Goal: Task Accomplishment & Management: Complete application form

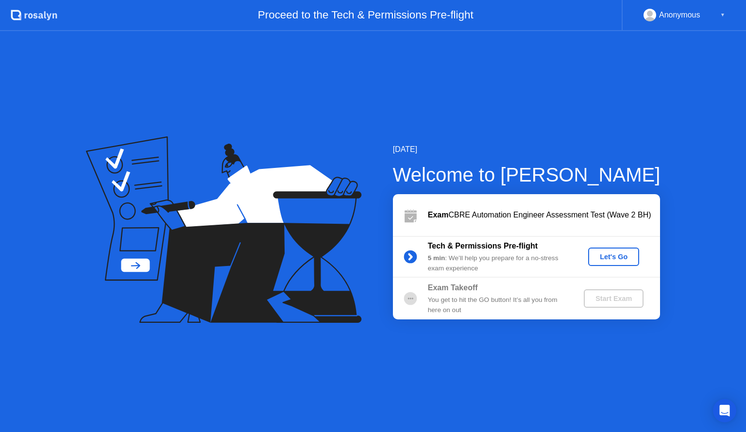
click at [621, 260] on div "Let's Go" at bounding box center [613, 257] width 43 height 8
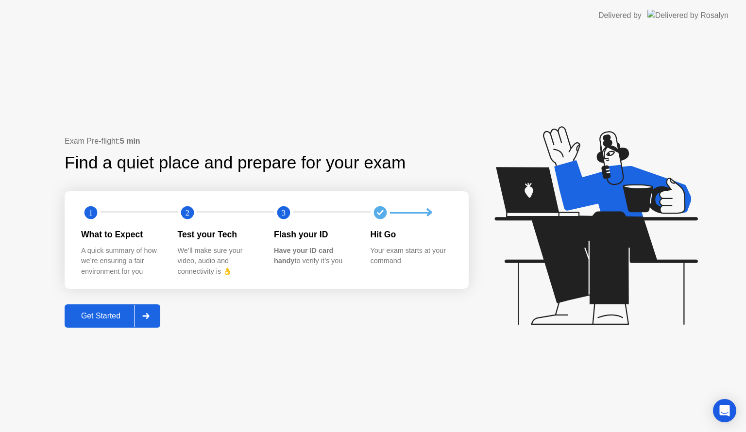
click at [153, 317] on div at bounding box center [145, 316] width 23 height 22
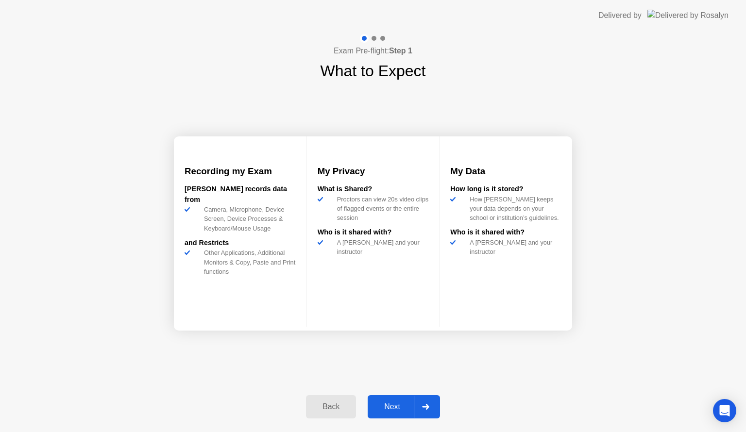
click at [388, 405] on div "Next" at bounding box center [391, 406] width 43 height 9
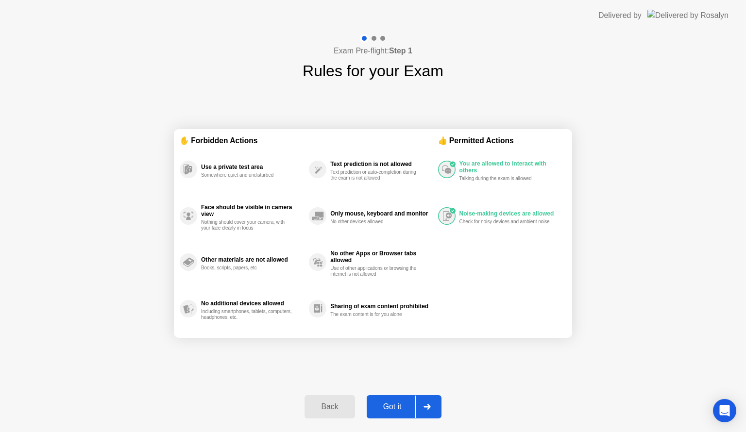
click at [392, 406] on div "Got it" at bounding box center [392, 406] width 46 height 9
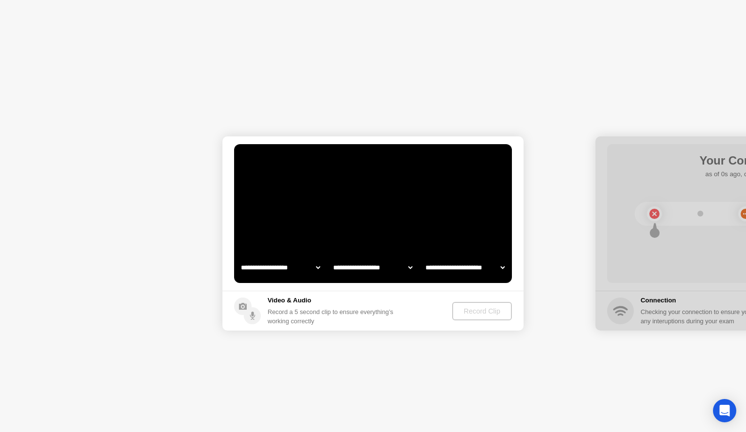
select select "**********"
select select "*******"
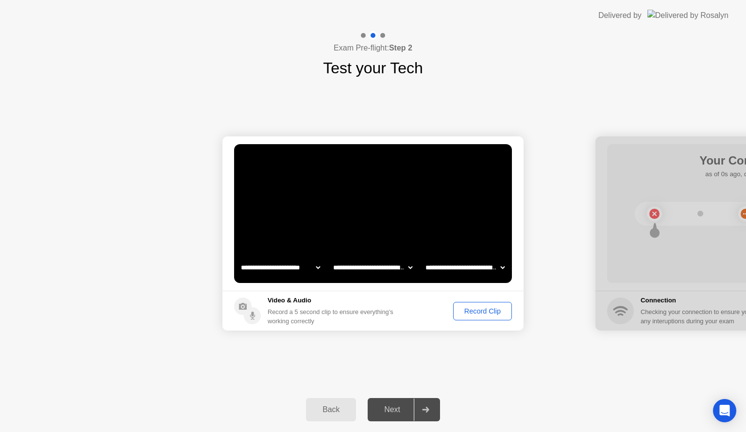
click at [474, 307] on div "Record Clip" at bounding box center [482, 311] width 52 height 8
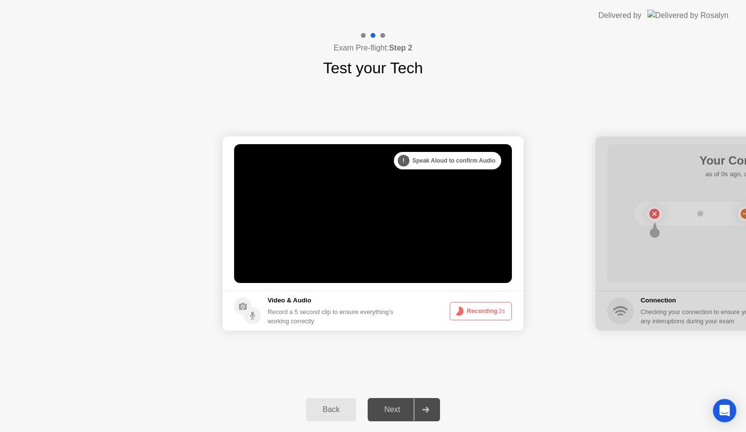
click at [478, 309] on button "Recording 2s" at bounding box center [481, 311] width 62 height 18
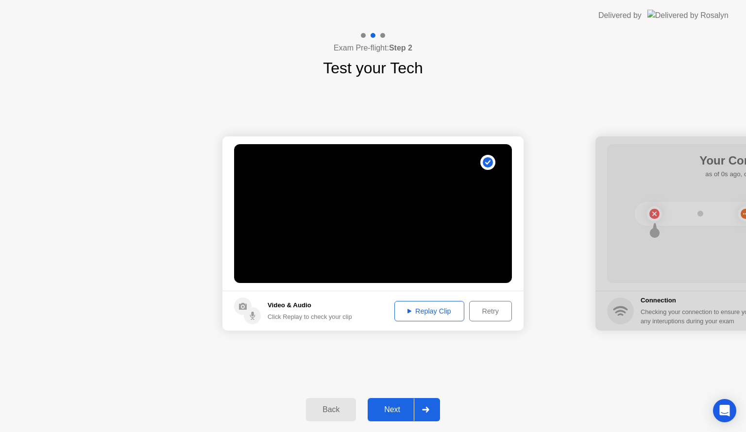
click at [437, 307] on div "Replay Clip" at bounding box center [429, 311] width 63 height 8
click at [395, 410] on div "Next" at bounding box center [391, 409] width 43 height 9
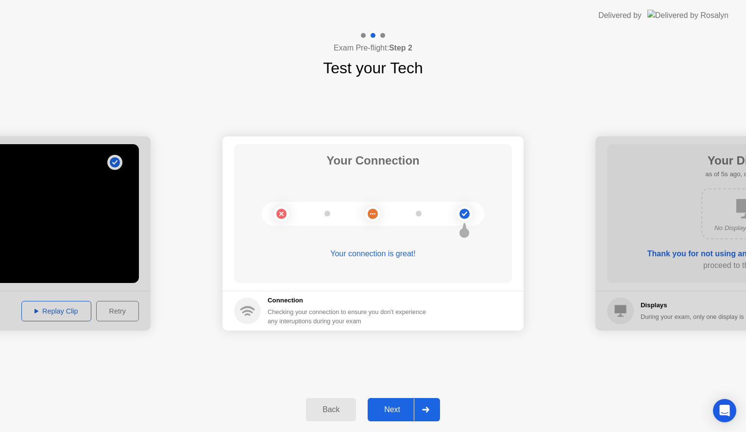
click at [394, 411] on div "Next" at bounding box center [391, 409] width 43 height 9
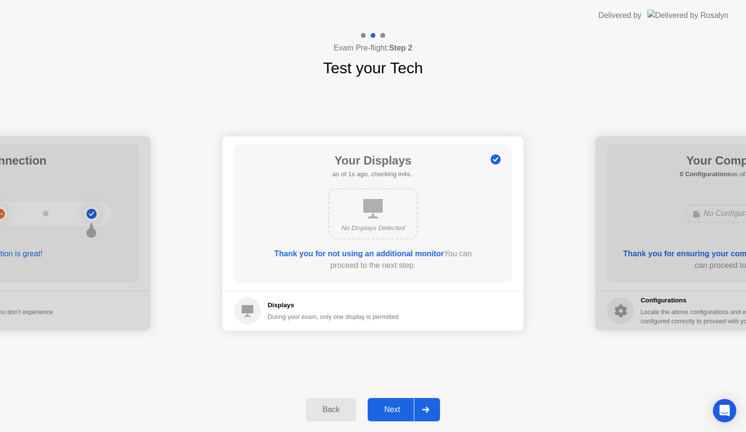
click at [393, 411] on div "Next" at bounding box center [391, 409] width 43 height 9
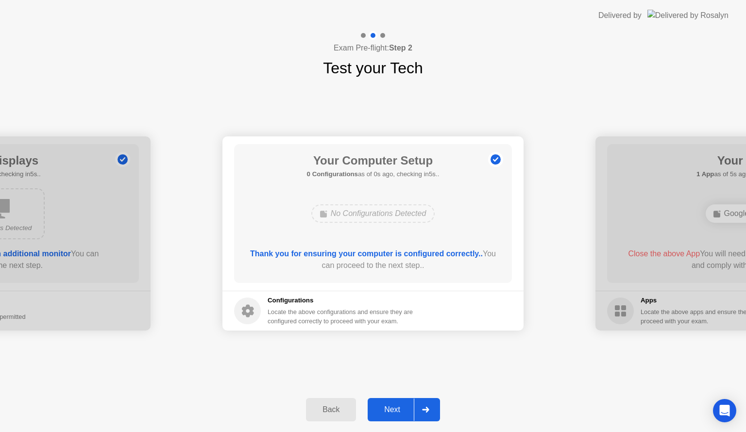
click at [393, 411] on div "Next" at bounding box center [391, 409] width 43 height 9
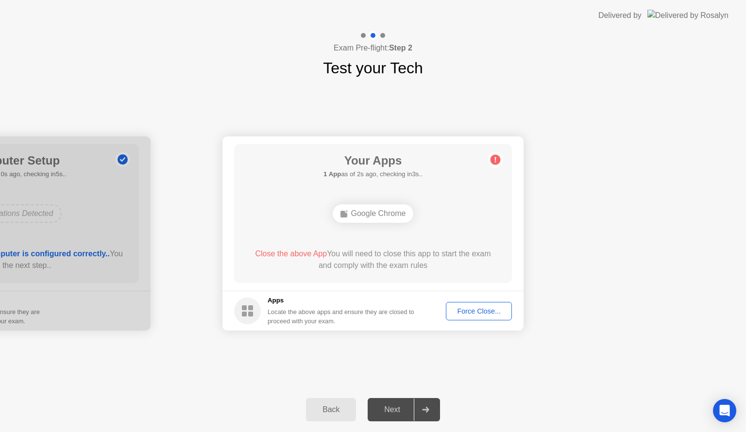
click at [476, 308] on div "Force Close..." at bounding box center [478, 311] width 59 height 8
click at [375, 210] on div "Google Chrome" at bounding box center [373, 213] width 81 height 18
drag, startPoint x: 468, startPoint y: 359, endPoint x: 473, endPoint y: 354, distance: 6.9
click at [469, 359] on div "**********" at bounding box center [373, 234] width 746 height 308
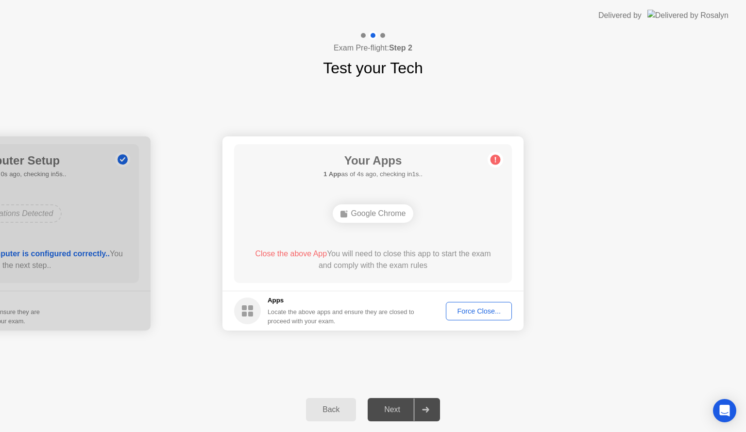
click at [491, 307] on div "Force Close..." at bounding box center [478, 311] width 59 height 8
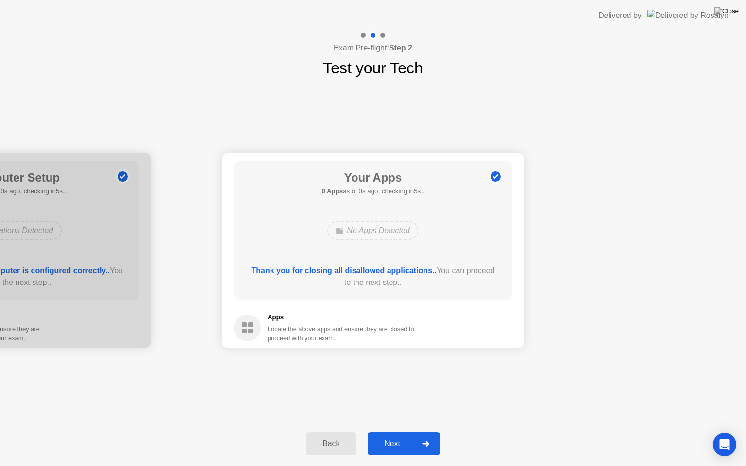
click at [523, 390] on div "**********" at bounding box center [373, 251] width 746 height 342
click at [400, 432] on div "Next" at bounding box center [391, 443] width 43 height 9
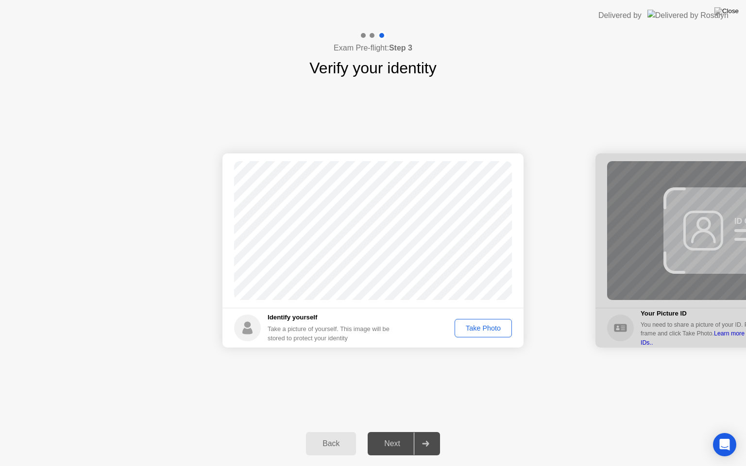
click at [402, 432] on div "Next" at bounding box center [391, 443] width 43 height 9
click at [485, 334] on button "Take Photo" at bounding box center [482, 328] width 57 height 18
click at [480, 319] on button "Retake" at bounding box center [489, 328] width 45 height 18
click at [489, 328] on div "Take Photo" at bounding box center [483, 328] width 50 height 8
click at [398, 432] on button "Next" at bounding box center [404, 443] width 72 height 23
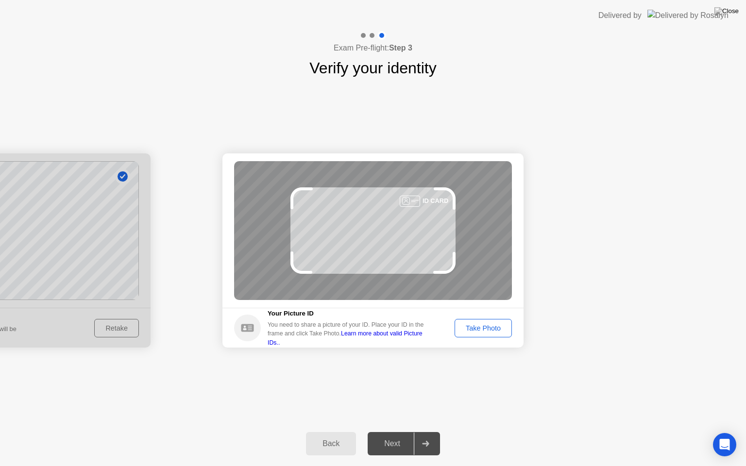
click at [478, 326] on div "Take Photo" at bounding box center [483, 328] width 50 height 8
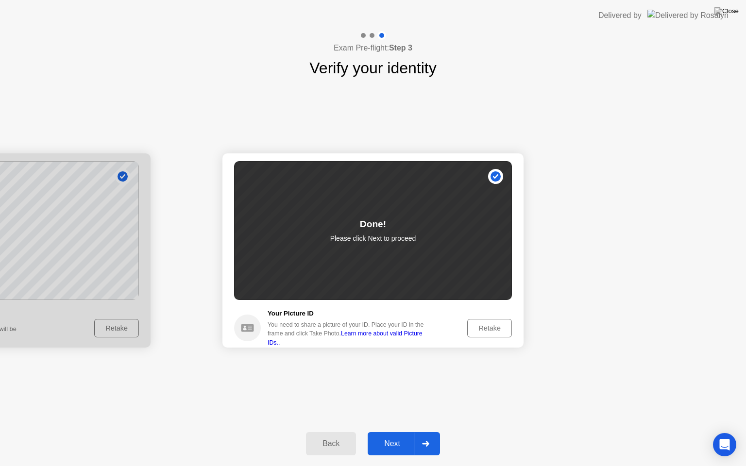
click at [385, 432] on div "Next" at bounding box center [391, 443] width 43 height 9
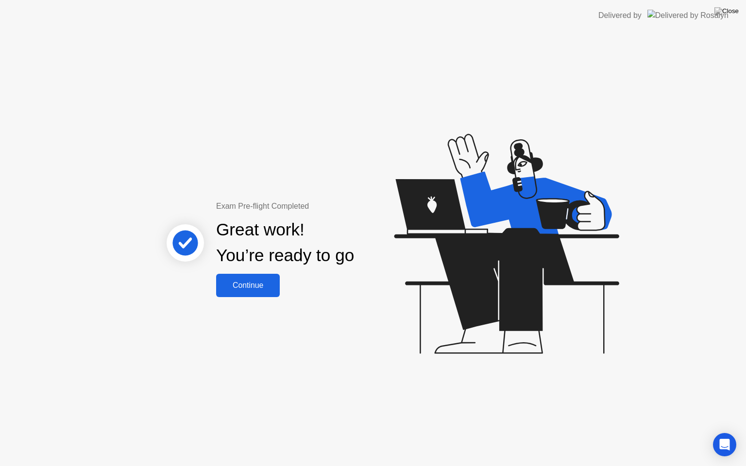
click at [243, 285] on div "Continue" at bounding box center [248, 285] width 58 height 9
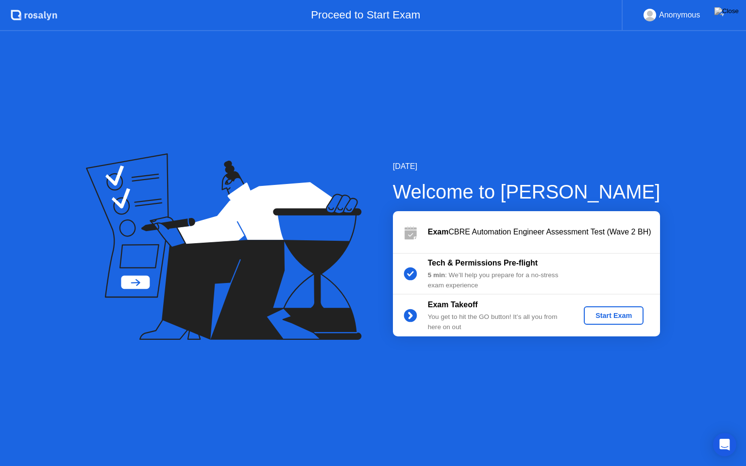
click at [600, 313] on div "Start Exam" at bounding box center [613, 316] width 52 height 8
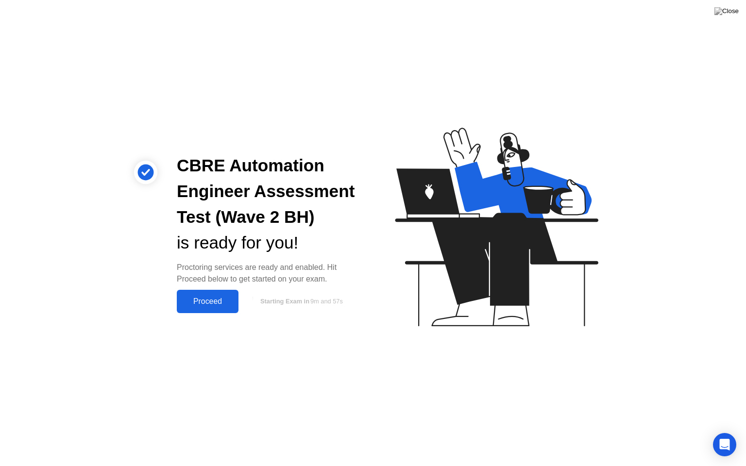
click at [231, 304] on div "Proceed" at bounding box center [208, 301] width 56 height 9
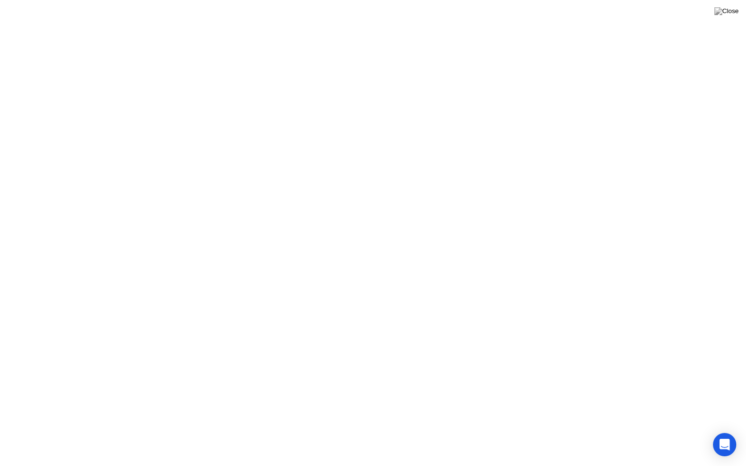
click button "Exam Rules"
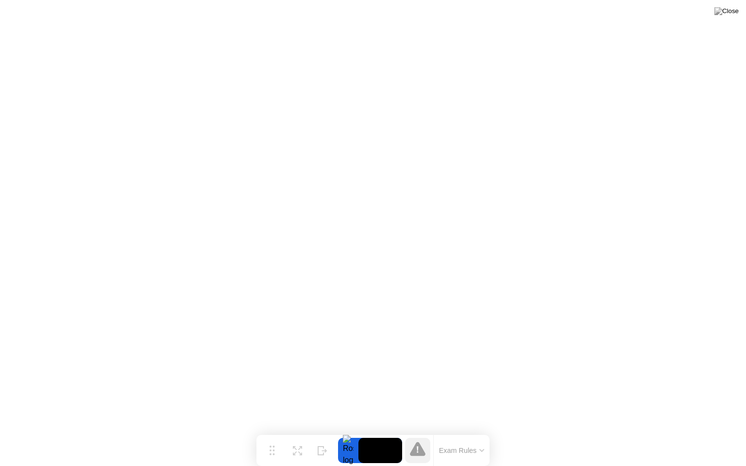
click at [419, 432] on icon at bounding box center [418, 449] width 16 height 14
click at [736, 12] on img at bounding box center [726, 11] width 24 height 8
